Goal: Obtain resource: Obtain resource

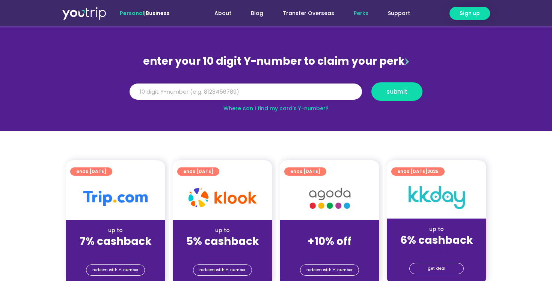
scroll to position [53, 0]
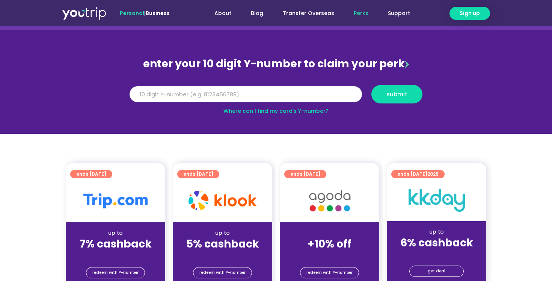
click at [318, 98] on input "Y Number" at bounding box center [246, 94] width 232 height 17
type input "8196366512"
click at [405, 93] on span "submit" at bounding box center [396, 94] width 21 height 6
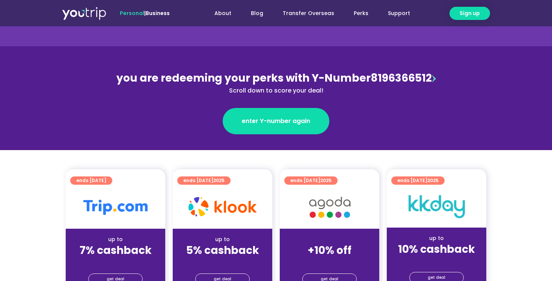
scroll to position [60, 0]
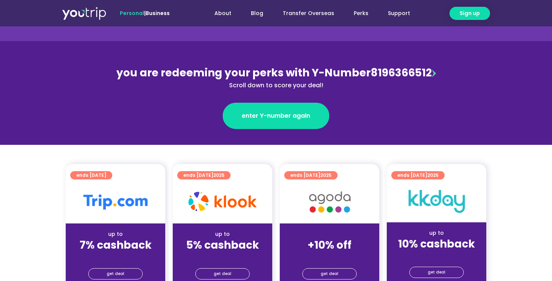
click at [430, 75] on div "you are redeeming your perks with Y-Number 8196366512 Scroll down to score your…" at bounding box center [276, 77] width 326 height 25
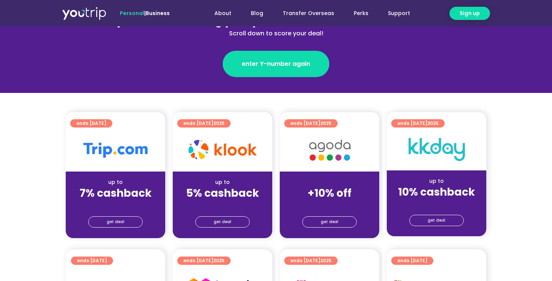
scroll to position [115, 0]
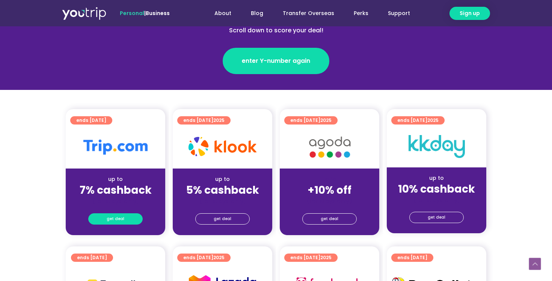
click at [126, 219] on link "get deal" at bounding box center [115, 218] width 54 height 11
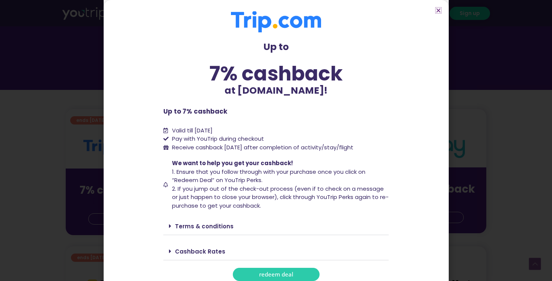
scroll to position [12, 0]
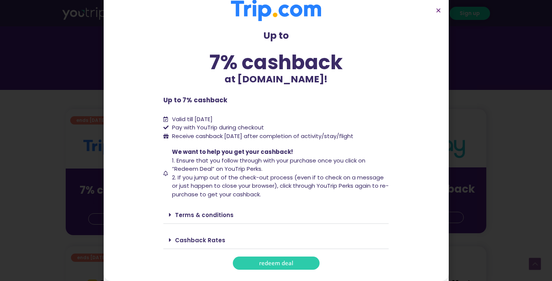
click at [221, 218] on link "Terms & conditions" at bounding box center [204, 215] width 59 height 8
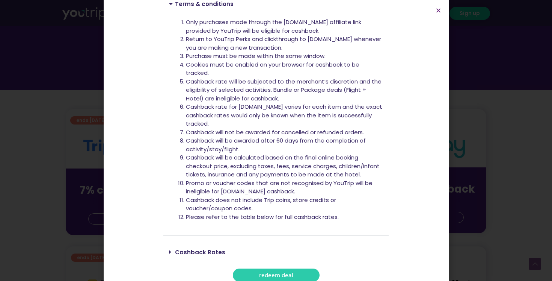
scroll to position [224, 0]
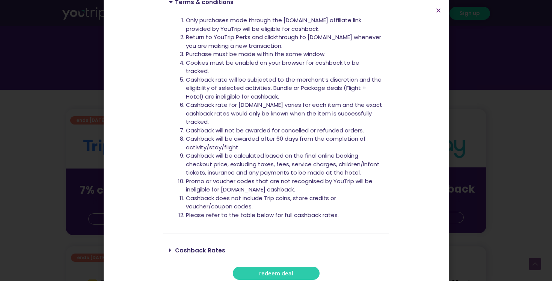
click at [213, 249] on link "Cashback Rates" at bounding box center [200, 250] width 50 height 8
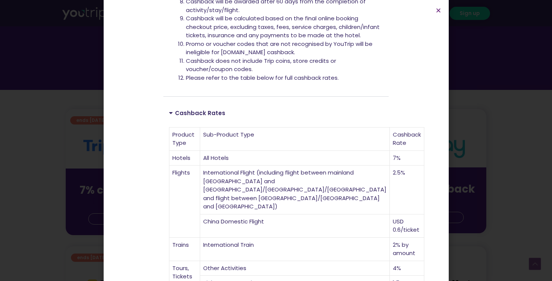
scroll to position [481, 0]
